Goal: Transaction & Acquisition: Register for event/course

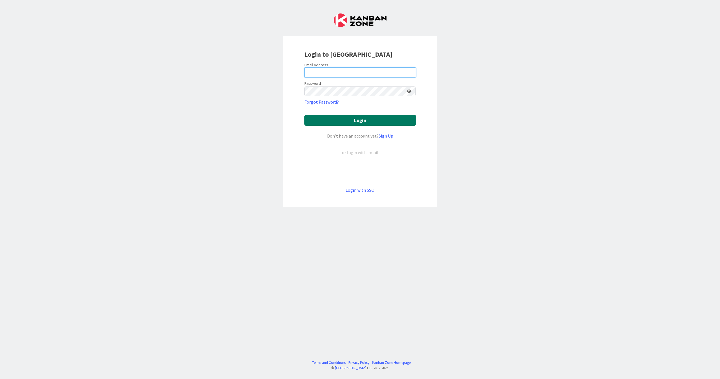
type input "[PERSON_NAME][EMAIL_ADDRESS][DOMAIN_NAME]"
click at [386, 117] on button "Login" at bounding box center [361, 120] width 112 height 11
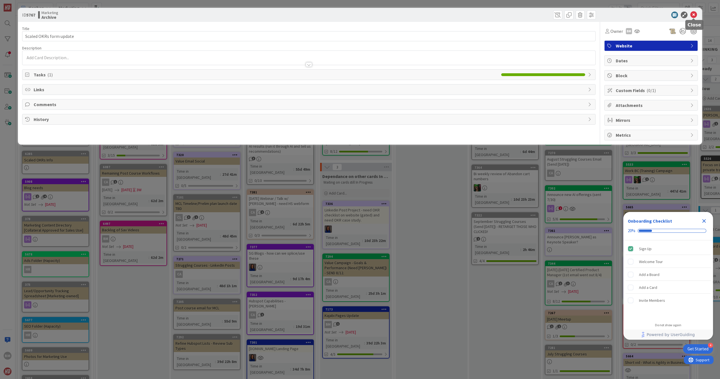
click at [694, 16] on icon at bounding box center [694, 14] width 7 height 7
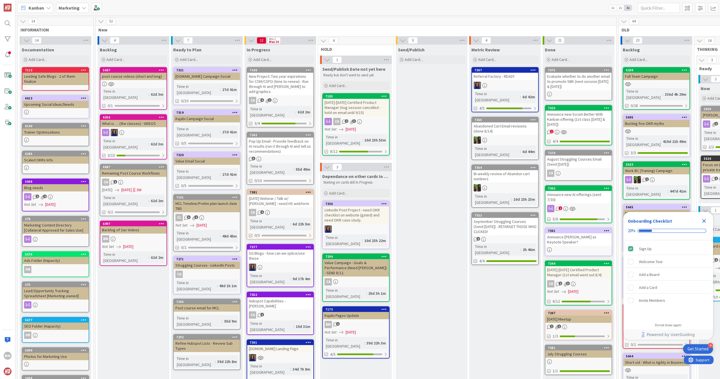
click at [269, 195] on div "[DATE] Webinar / Talk w/ [PERSON_NAME] - need HS webform" at bounding box center [280, 201] width 66 height 12
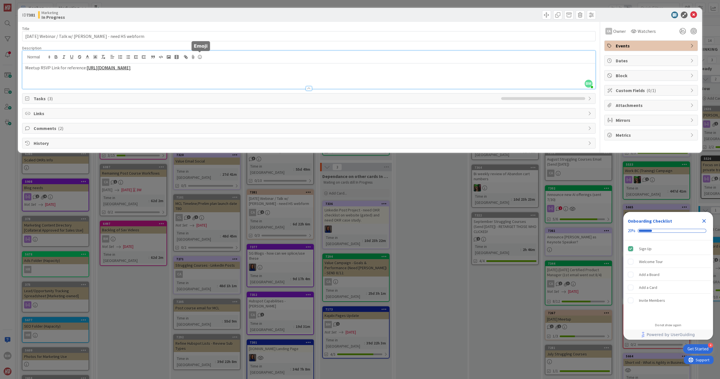
click at [197, 57] on div "BM [PERSON_NAME] just joined Meetup RSVP Link for reference: [URL][DOMAIN_NAME]" at bounding box center [308, 70] width 573 height 38
click at [257, 79] on link "[URL][DOMAIN_NAME]" at bounding box center [259, 78] width 38 height 7
